Goal: Find specific page/section

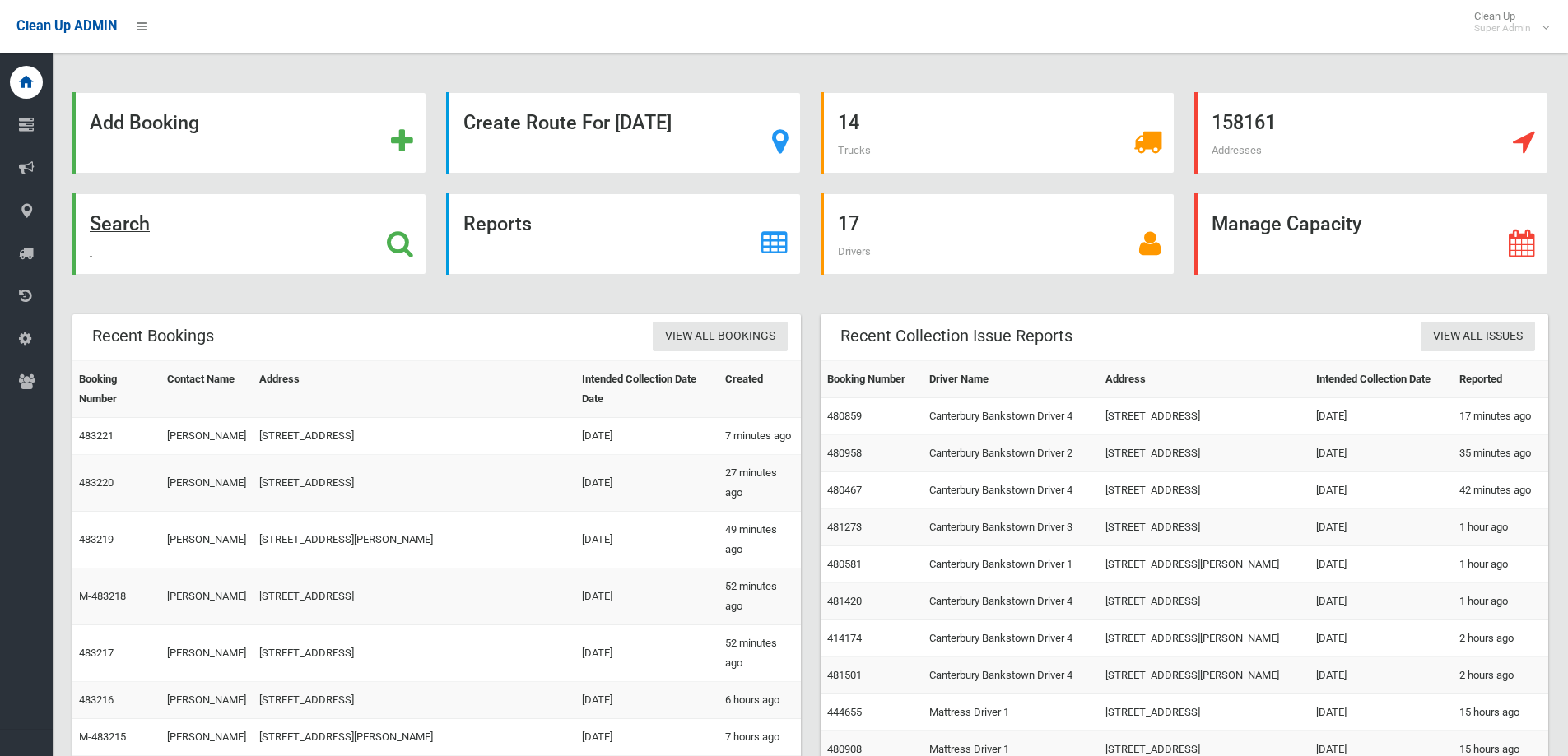
click at [404, 234] on icon at bounding box center [399, 244] width 26 height 28
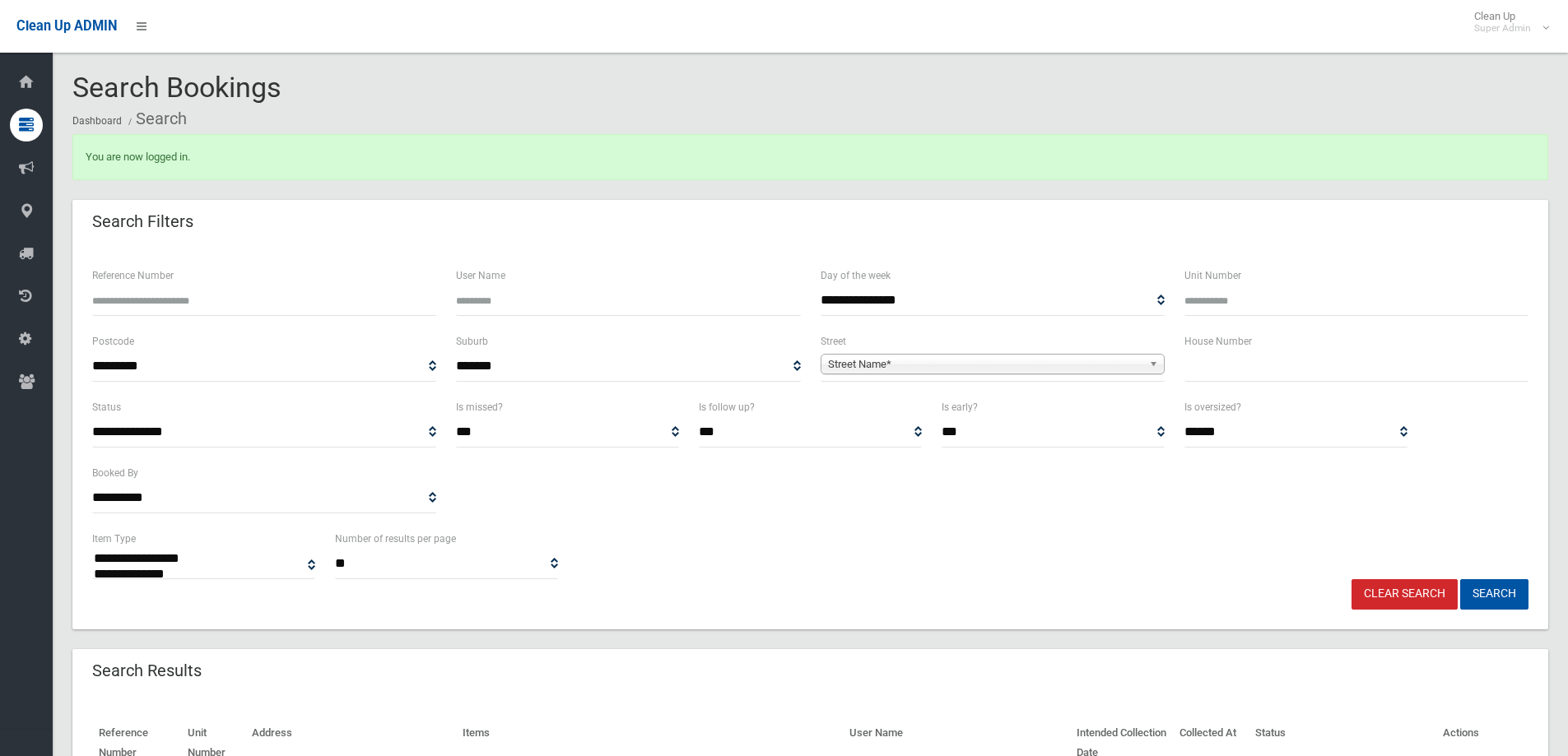
select select
click at [1132, 364] on span "Street Name*" at bounding box center [984, 365] width 314 height 20
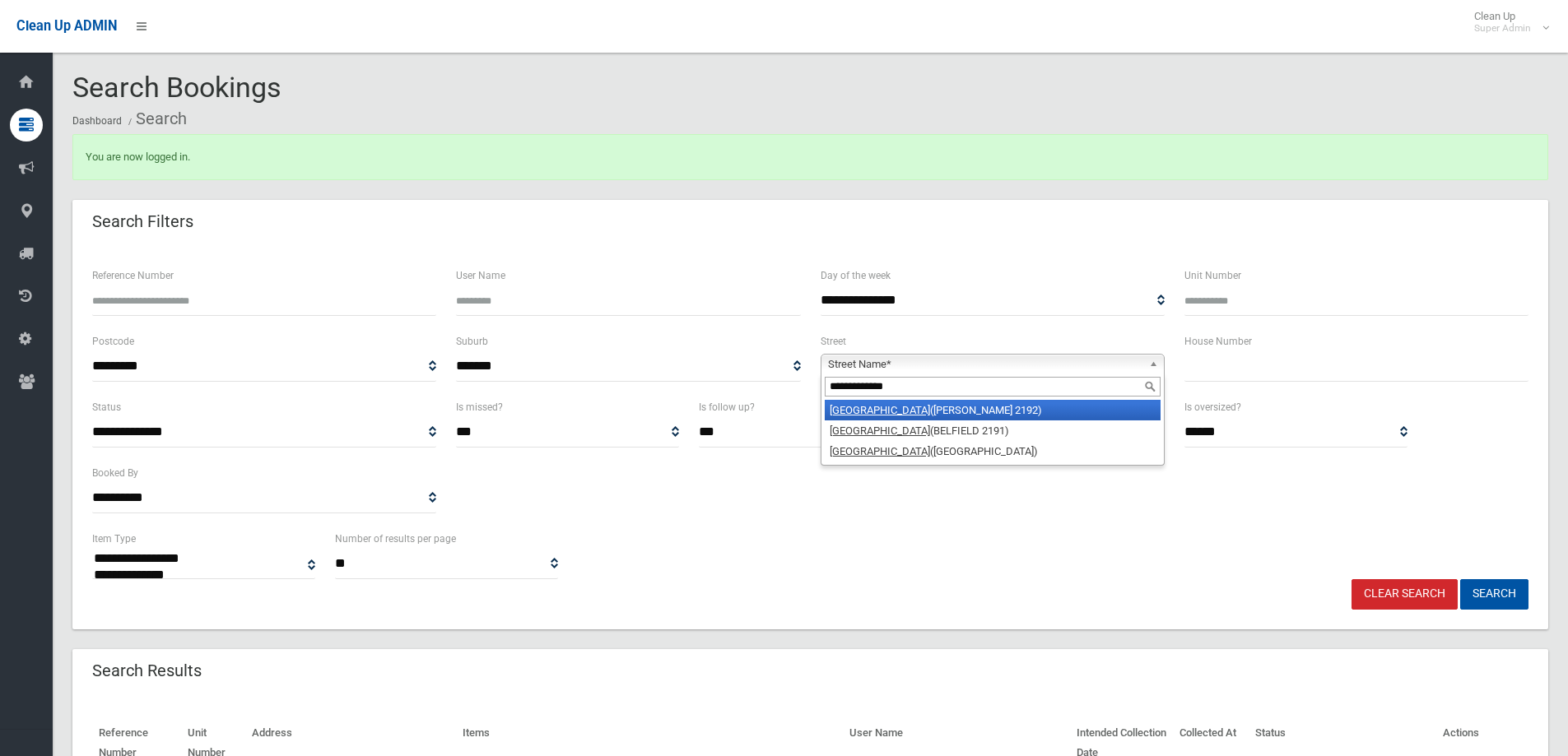
type input "**********"
click at [912, 410] on li "[GEOGRAPHIC_DATA] ([PERSON_NAME][GEOGRAPHIC_DATA])" at bounding box center [993, 411] width 336 height 21
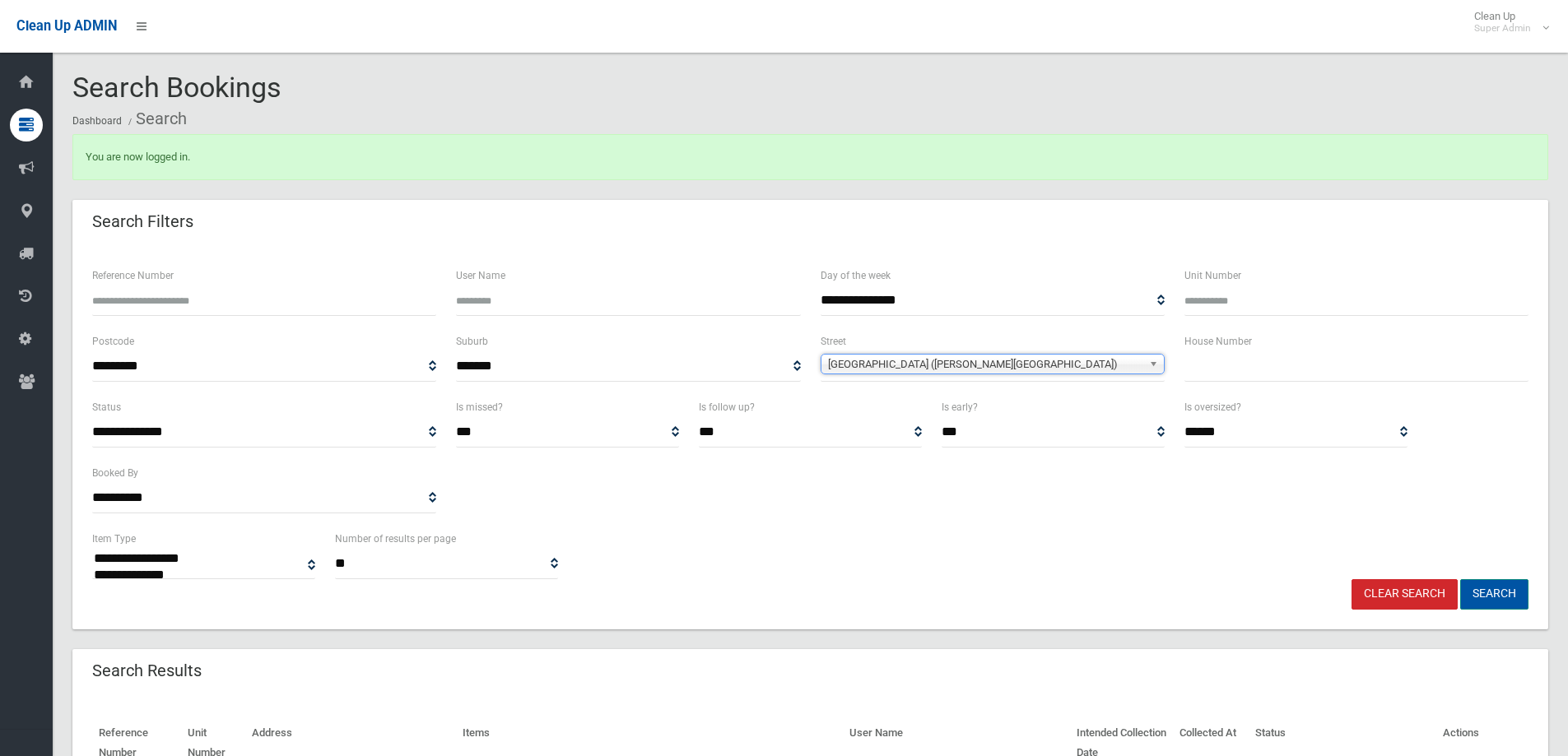
click at [1491, 592] on button "Search" at bounding box center [1494, 594] width 68 height 30
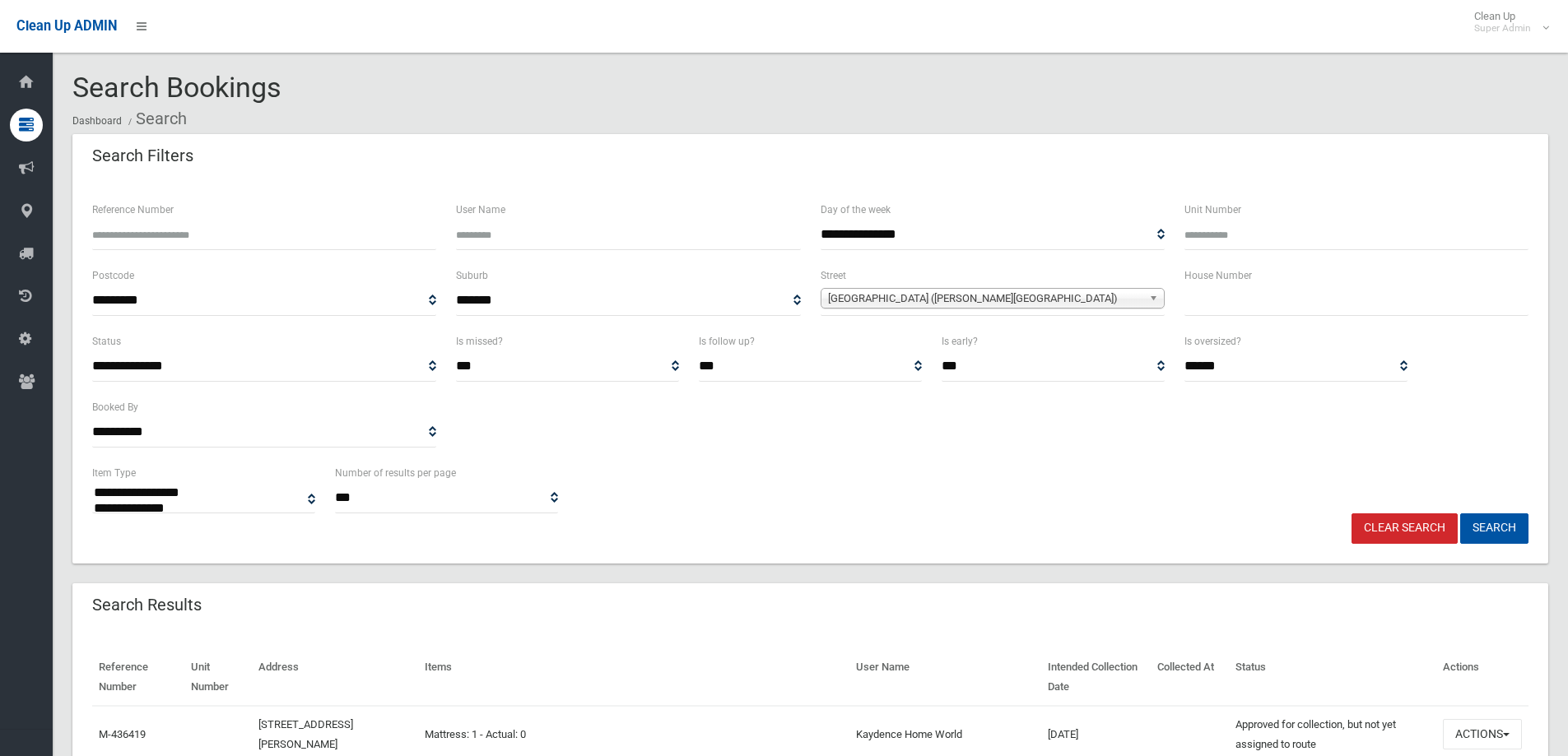
select select
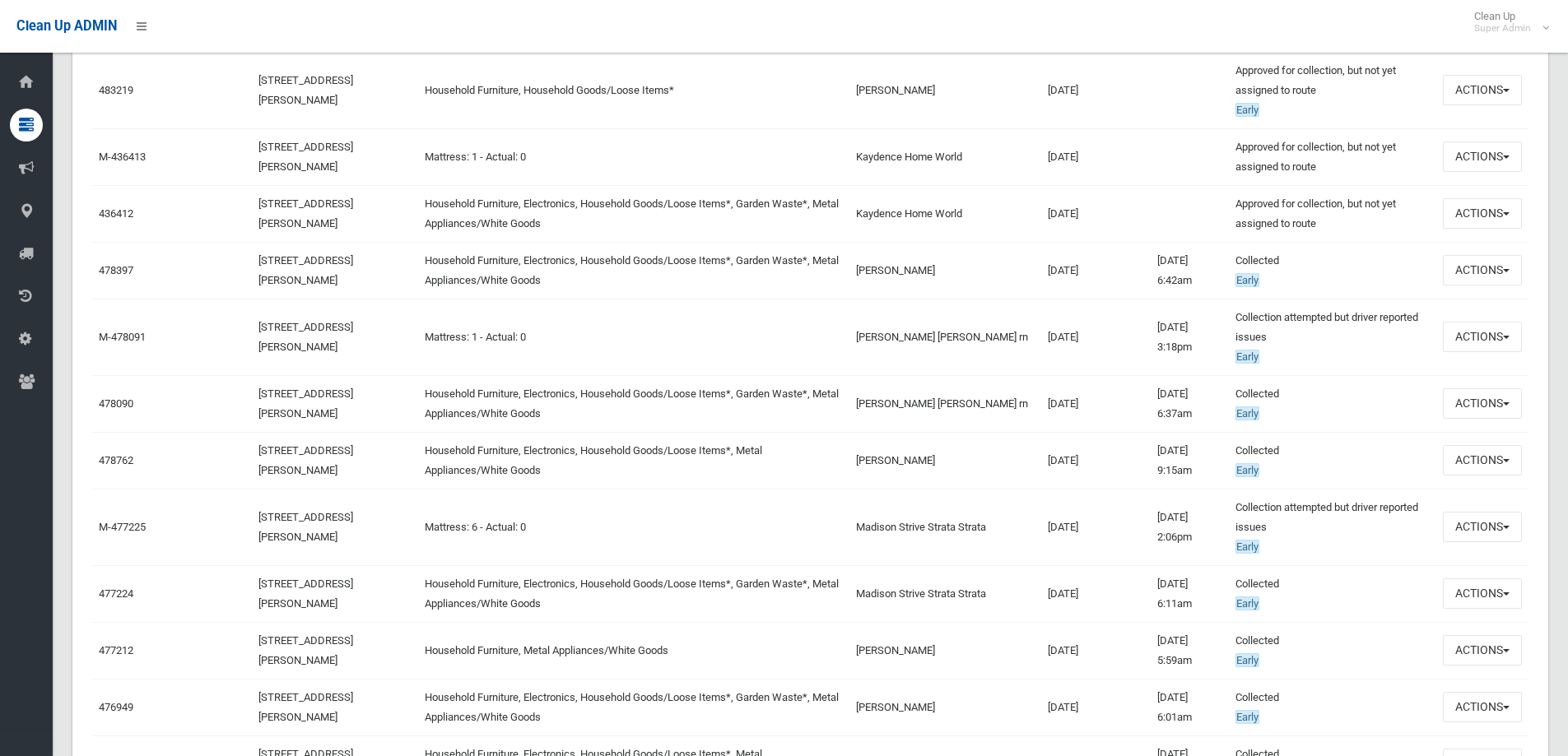
scroll to position [740, 0]
